Goal: Navigation & Orientation: Find specific page/section

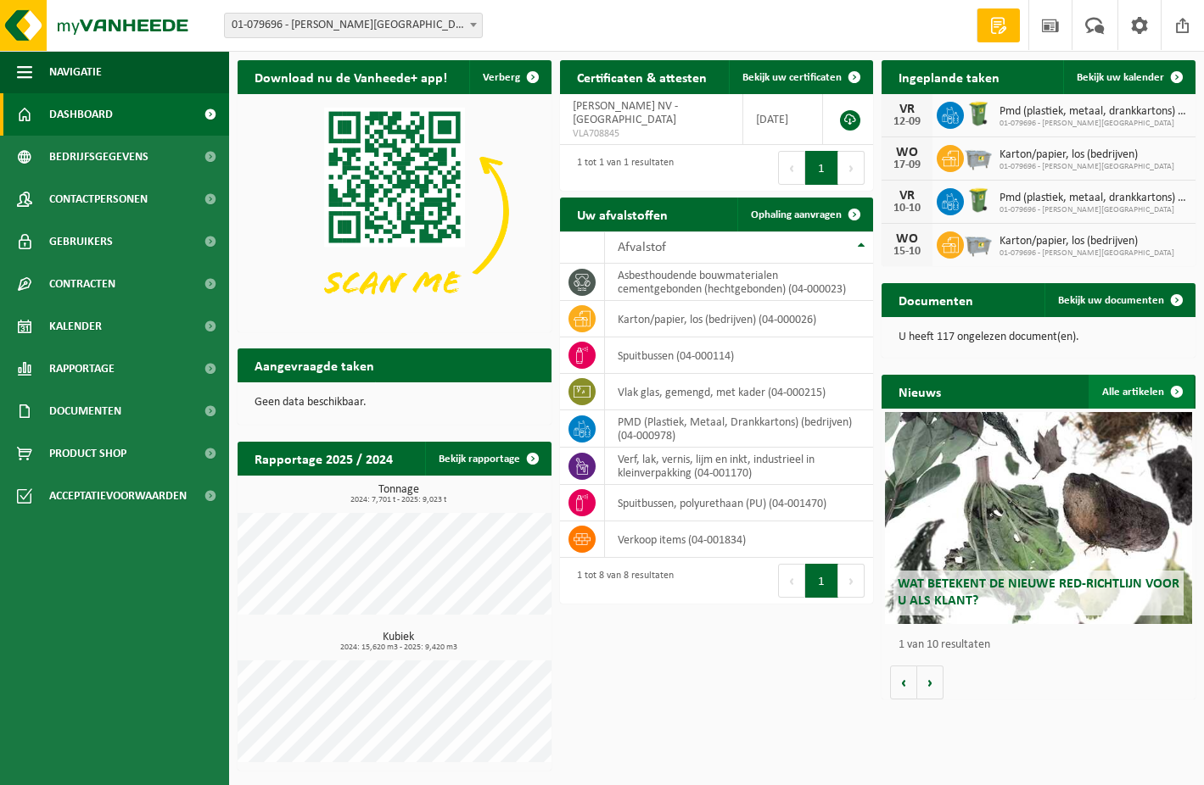
click at [1176, 388] on span at bounding box center [1176, 392] width 34 height 34
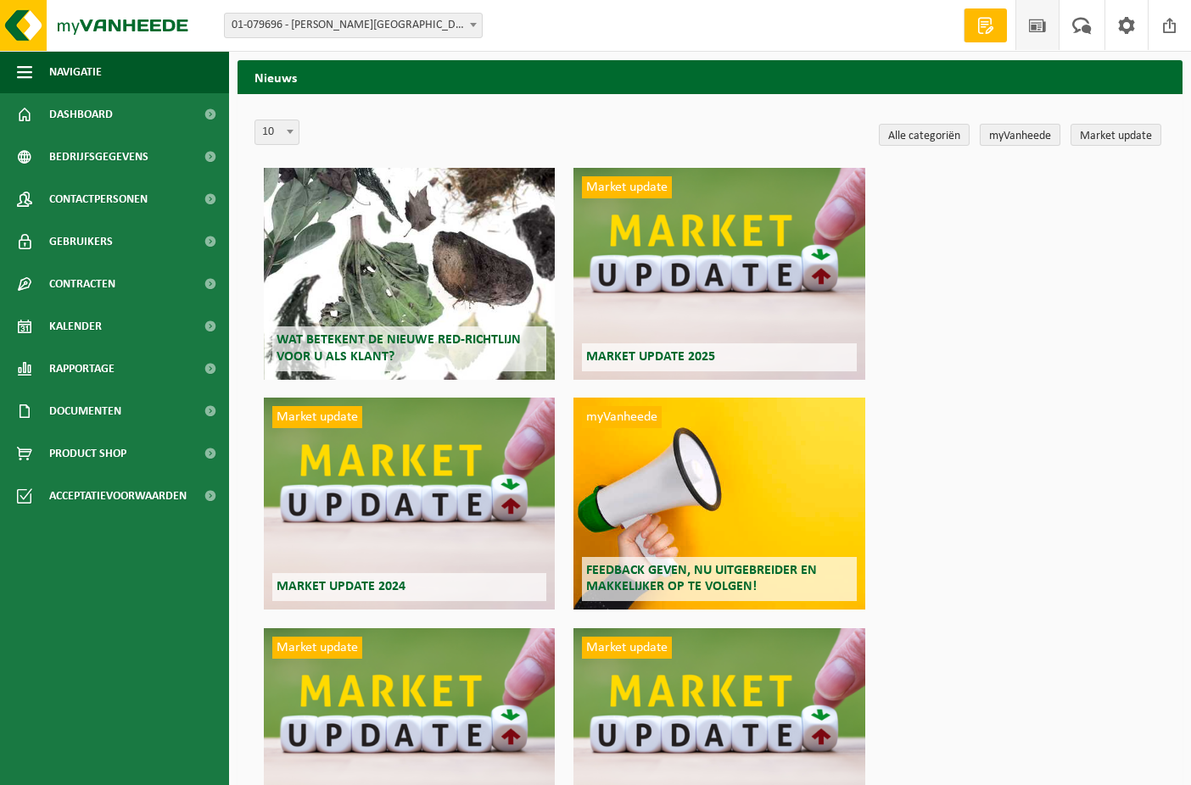
click at [1030, 133] on link "myVanheede" at bounding box center [1020, 135] width 81 height 22
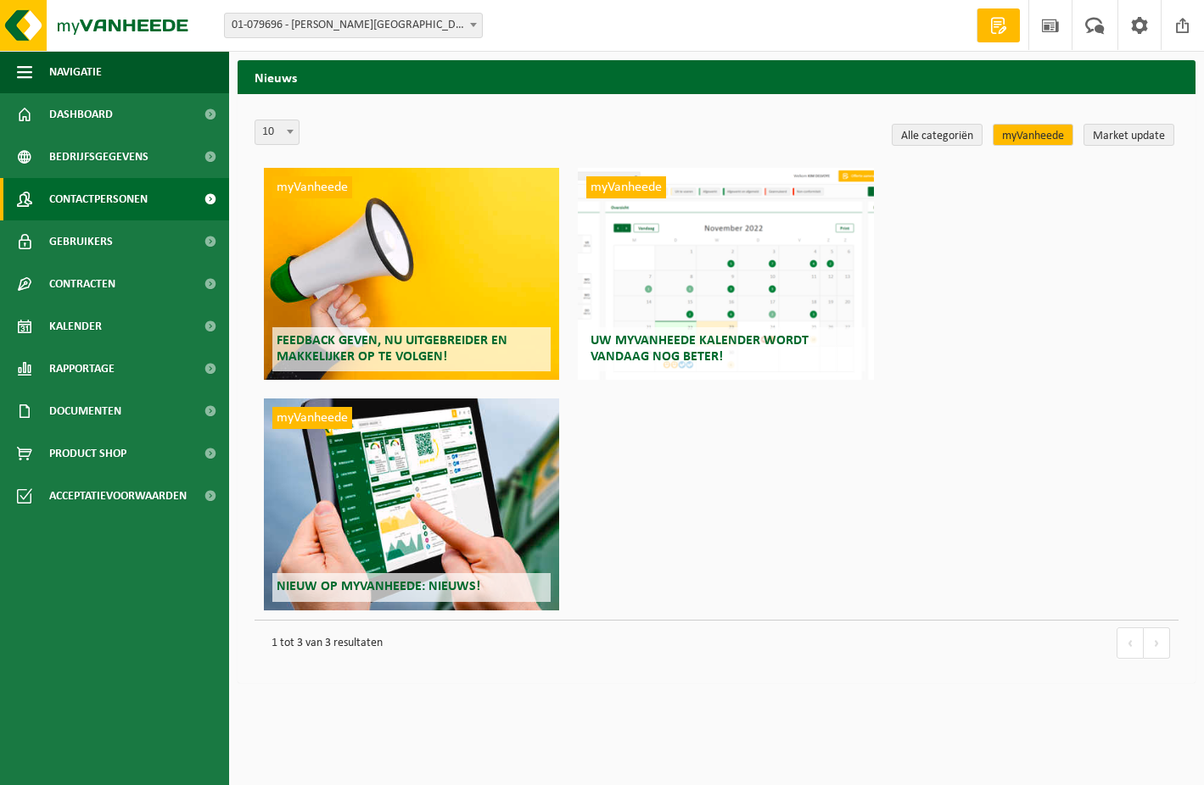
click at [90, 198] on span "Contactpersonen" at bounding box center [98, 199] width 98 height 42
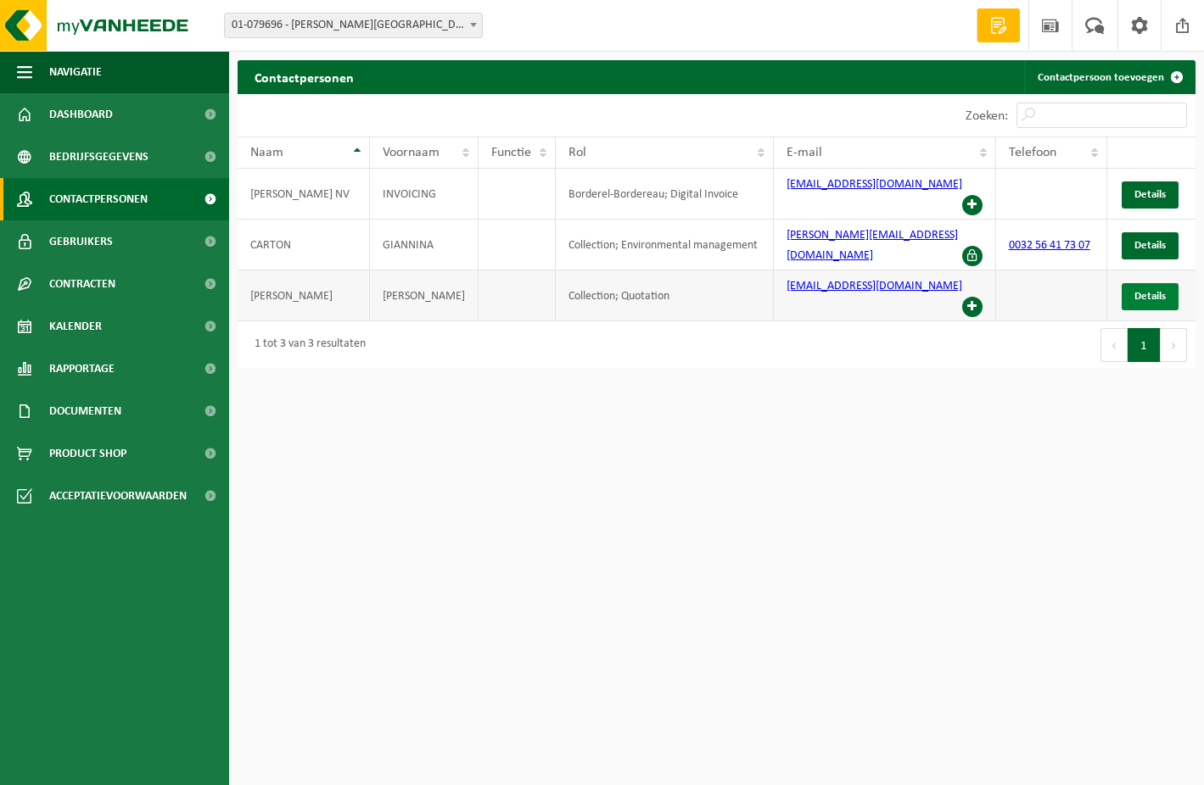
click at [1154, 291] on span "Details" at bounding box center [1149, 296] width 31 height 11
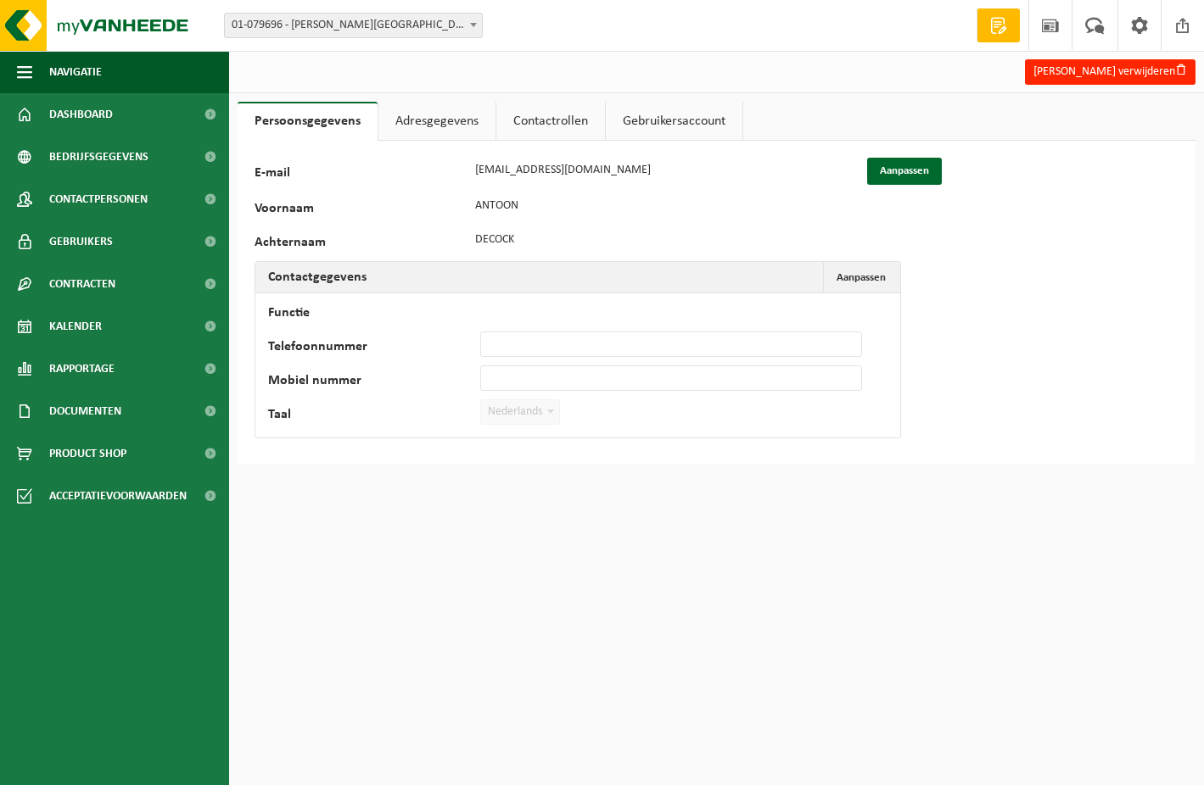
click at [427, 120] on link "Adresgegevens" at bounding box center [436, 121] width 117 height 39
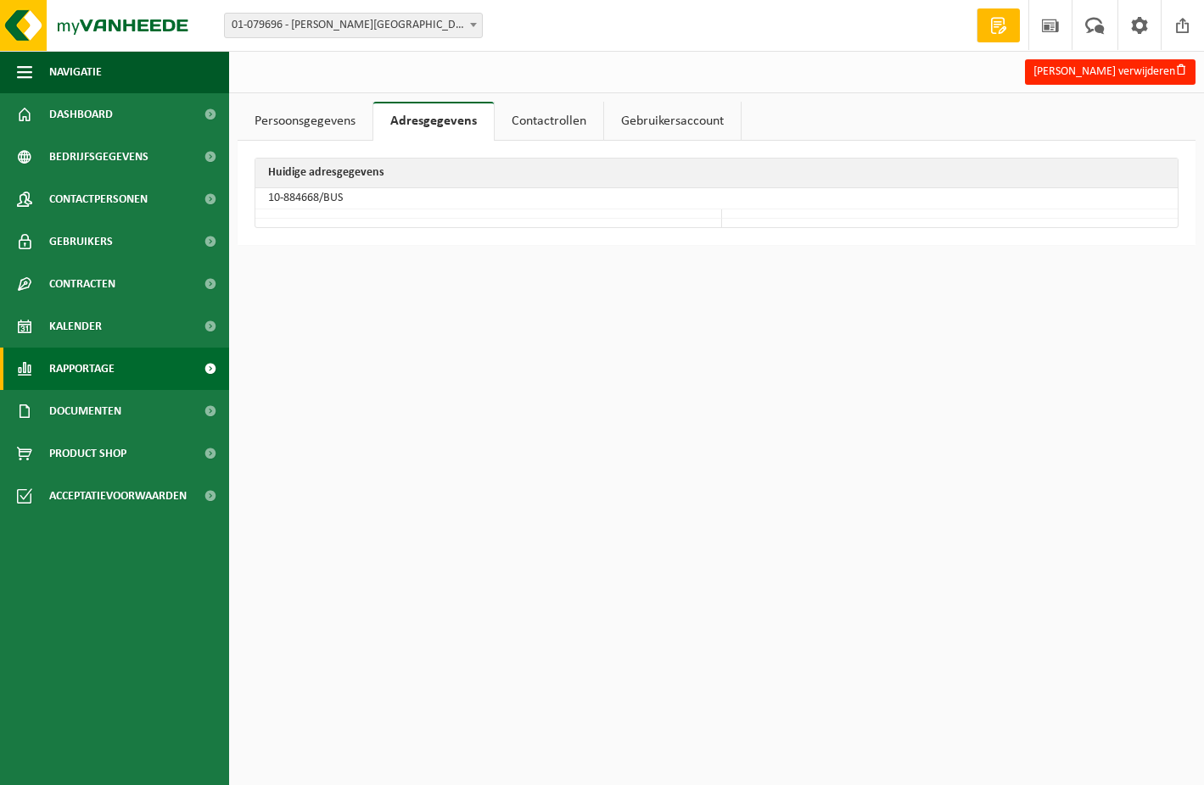
click at [71, 371] on span "Rapportage" at bounding box center [81, 369] width 65 height 42
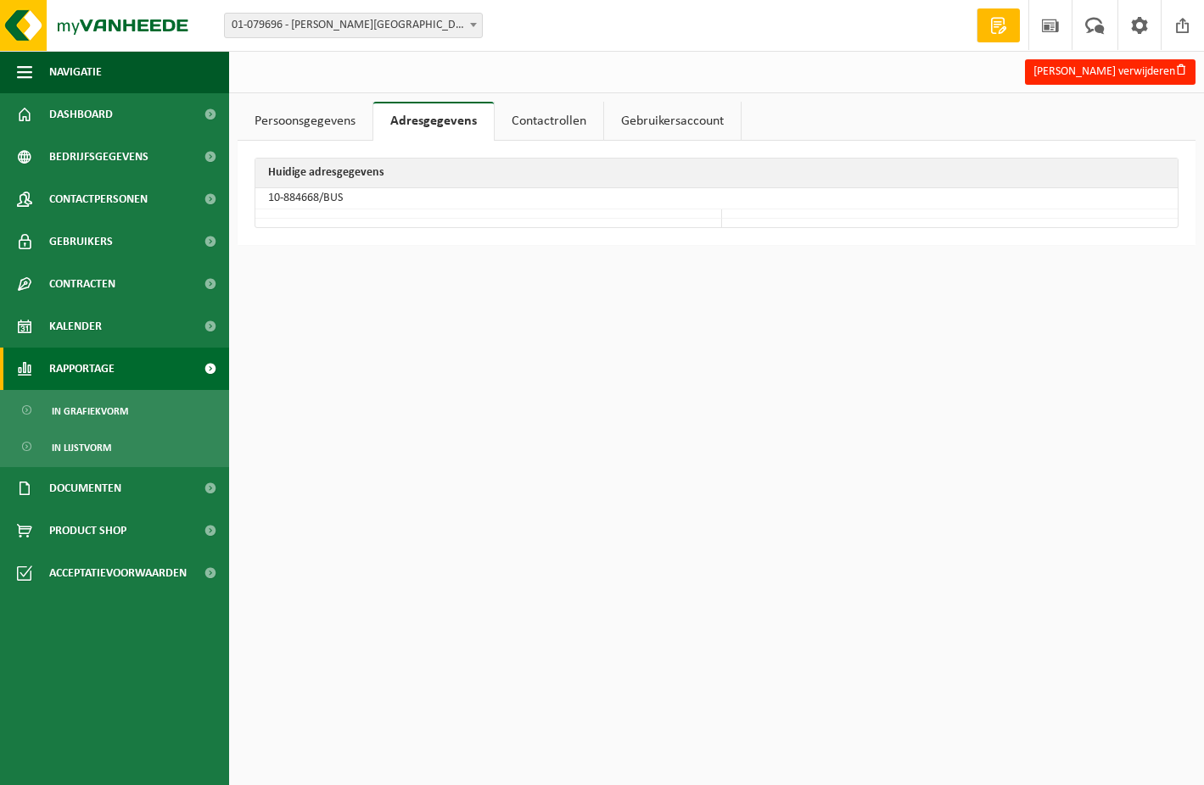
click at [73, 367] on span "Rapportage" at bounding box center [81, 369] width 65 height 42
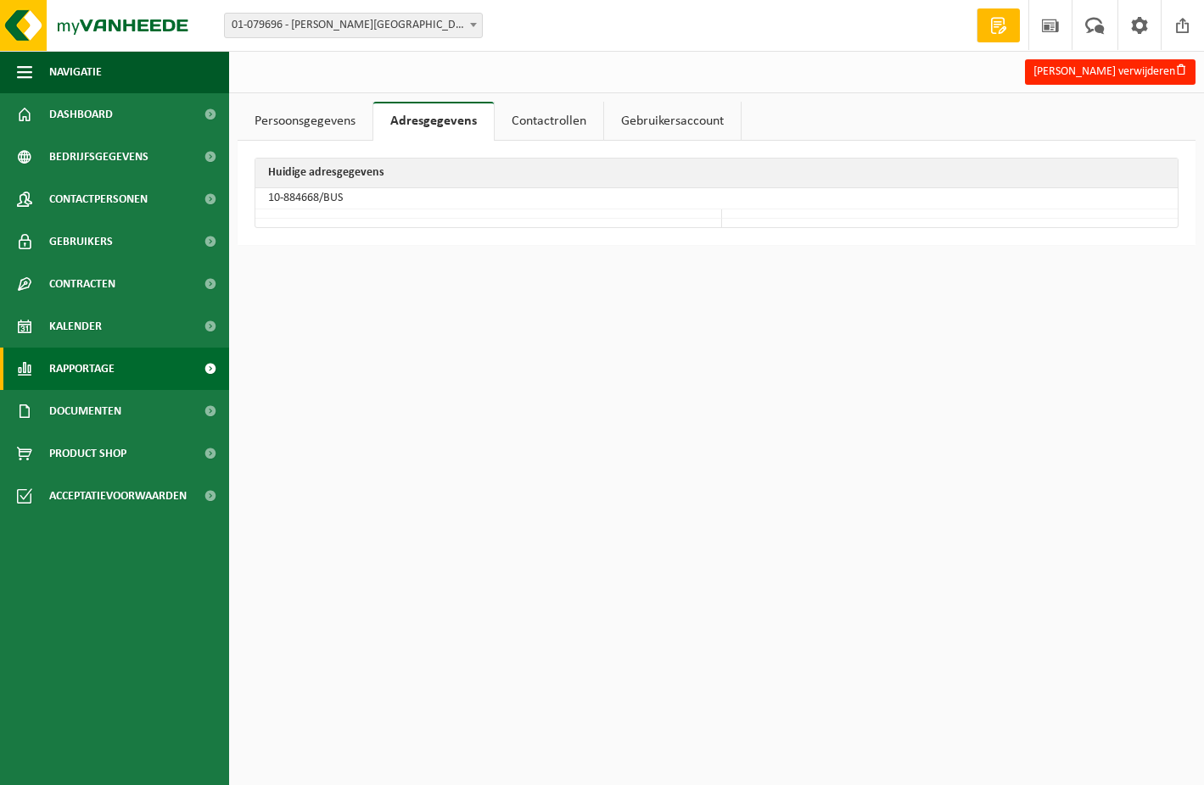
click at [73, 367] on span "Rapportage" at bounding box center [81, 369] width 65 height 42
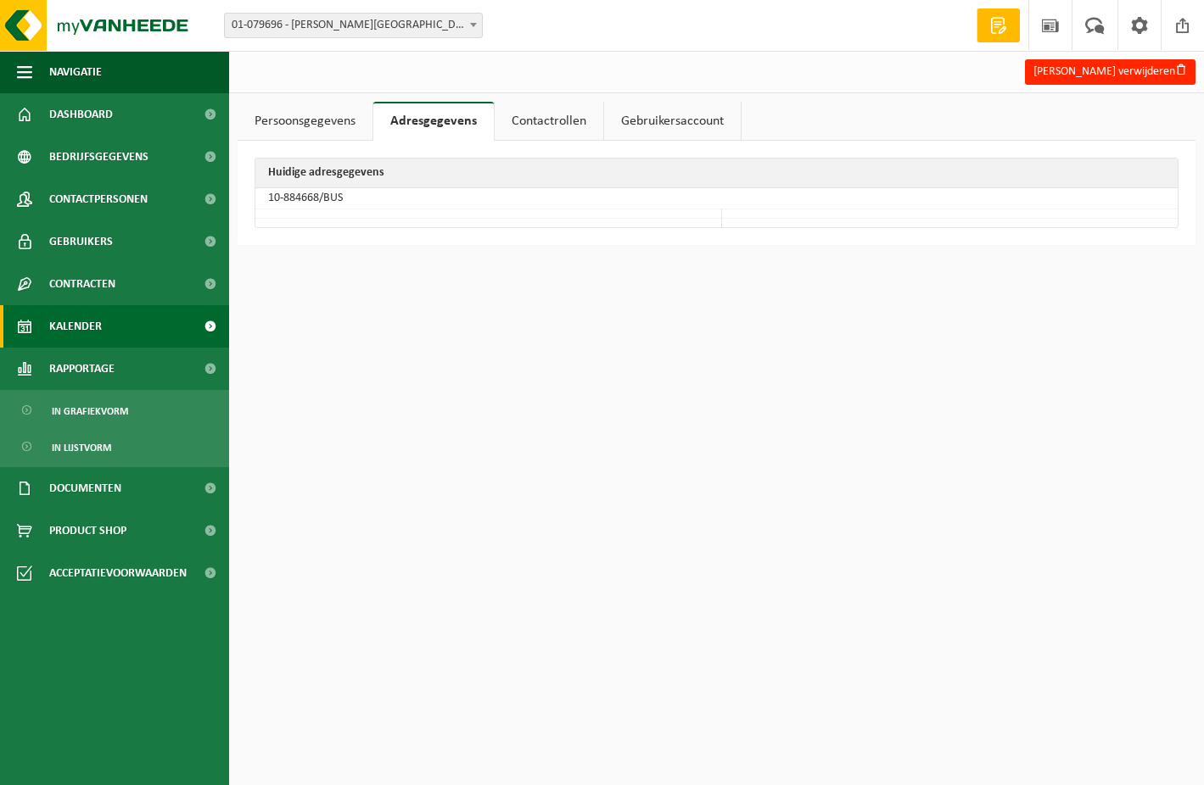
click at [70, 327] on span "Kalender" at bounding box center [75, 326] width 53 height 42
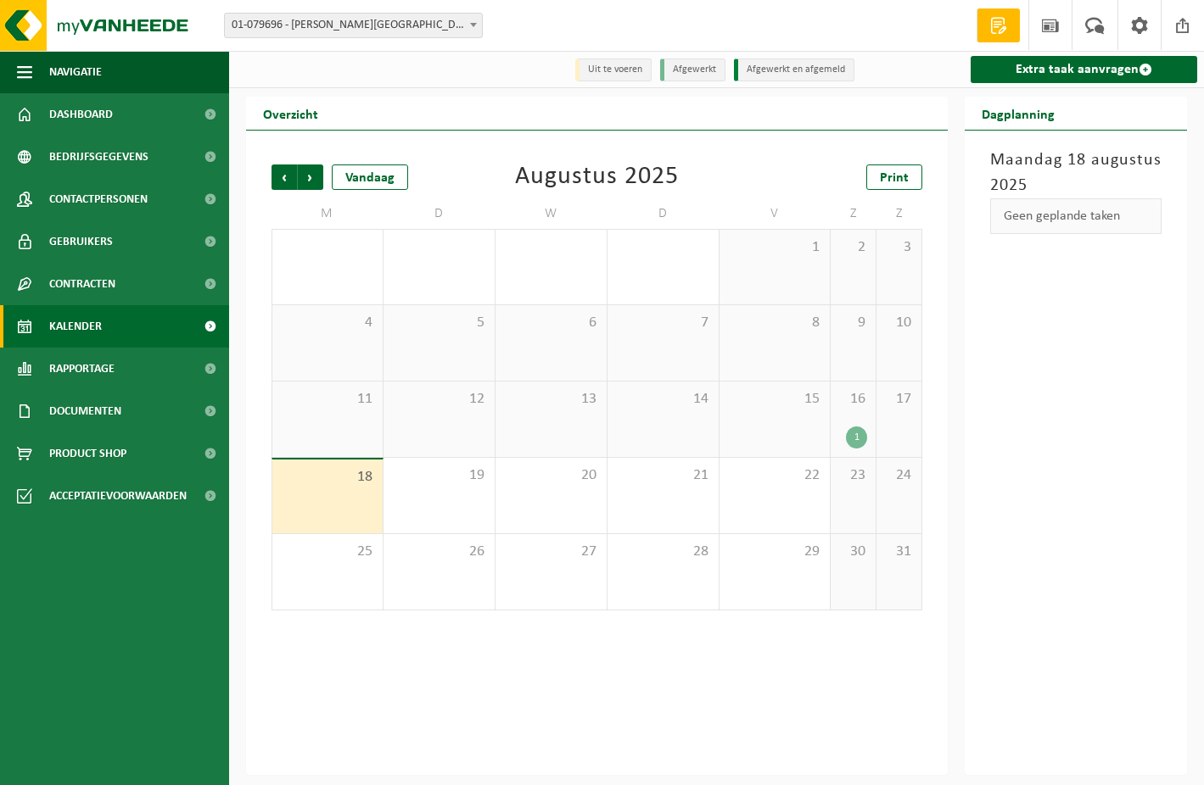
click at [70, 321] on span "Kalender" at bounding box center [75, 326] width 53 height 42
click at [1098, 23] on span at bounding box center [1095, 25] width 28 height 50
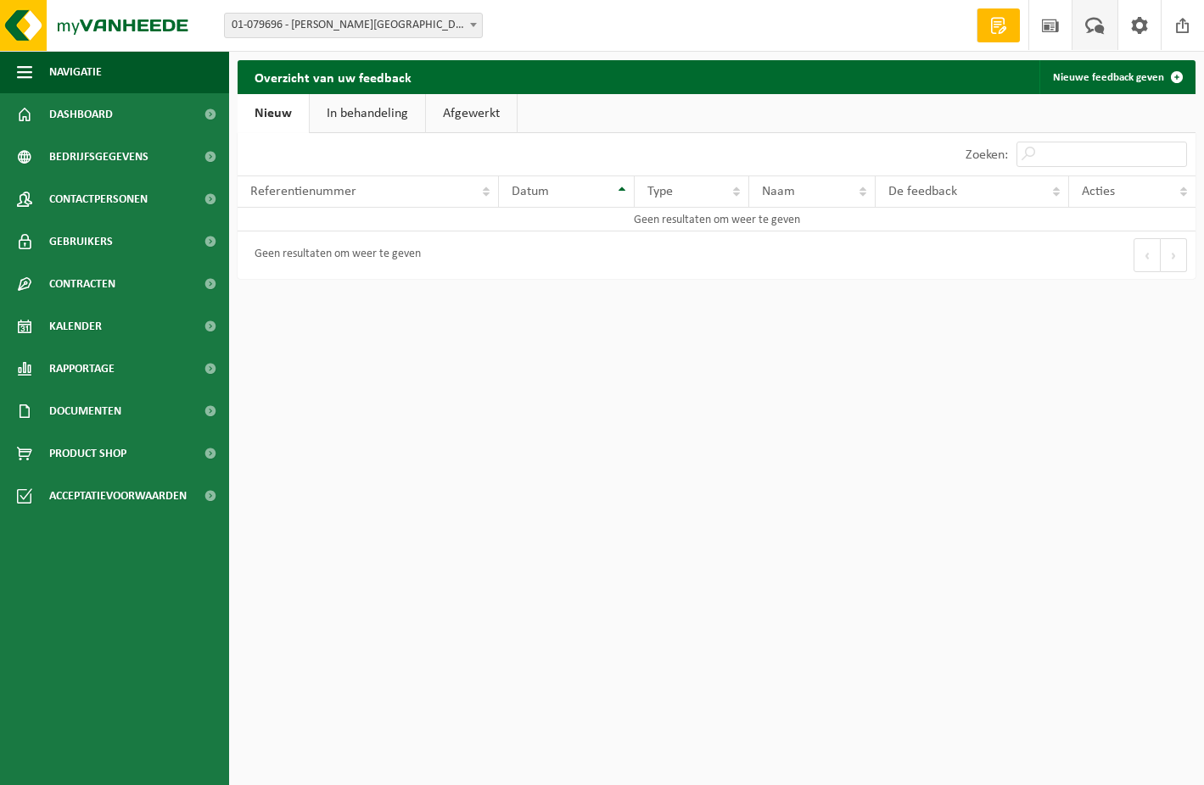
click at [1002, 23] on span at bounding box center [998, 25] width 25 height 17
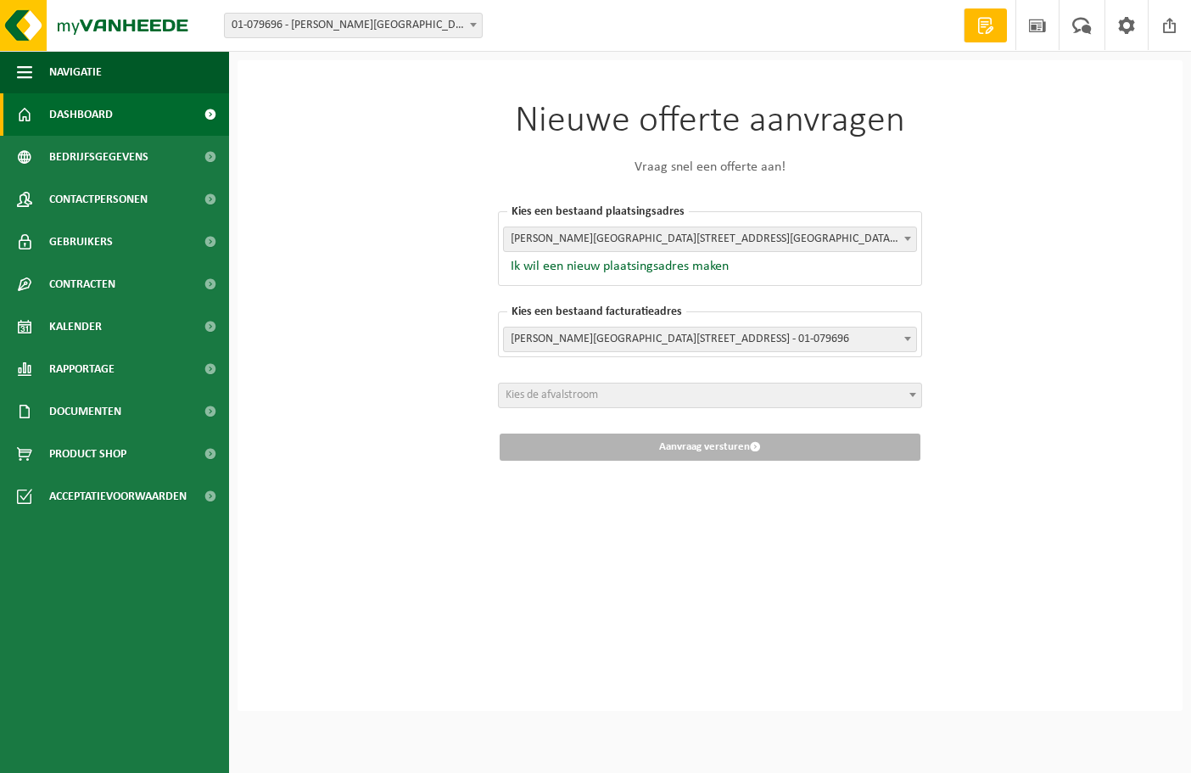
click at [90, 118] on span "Dashboard" at bounding box center [81, 114] width 64 height 42
